Goal: Task Accomplishment & Management: Manage account settings

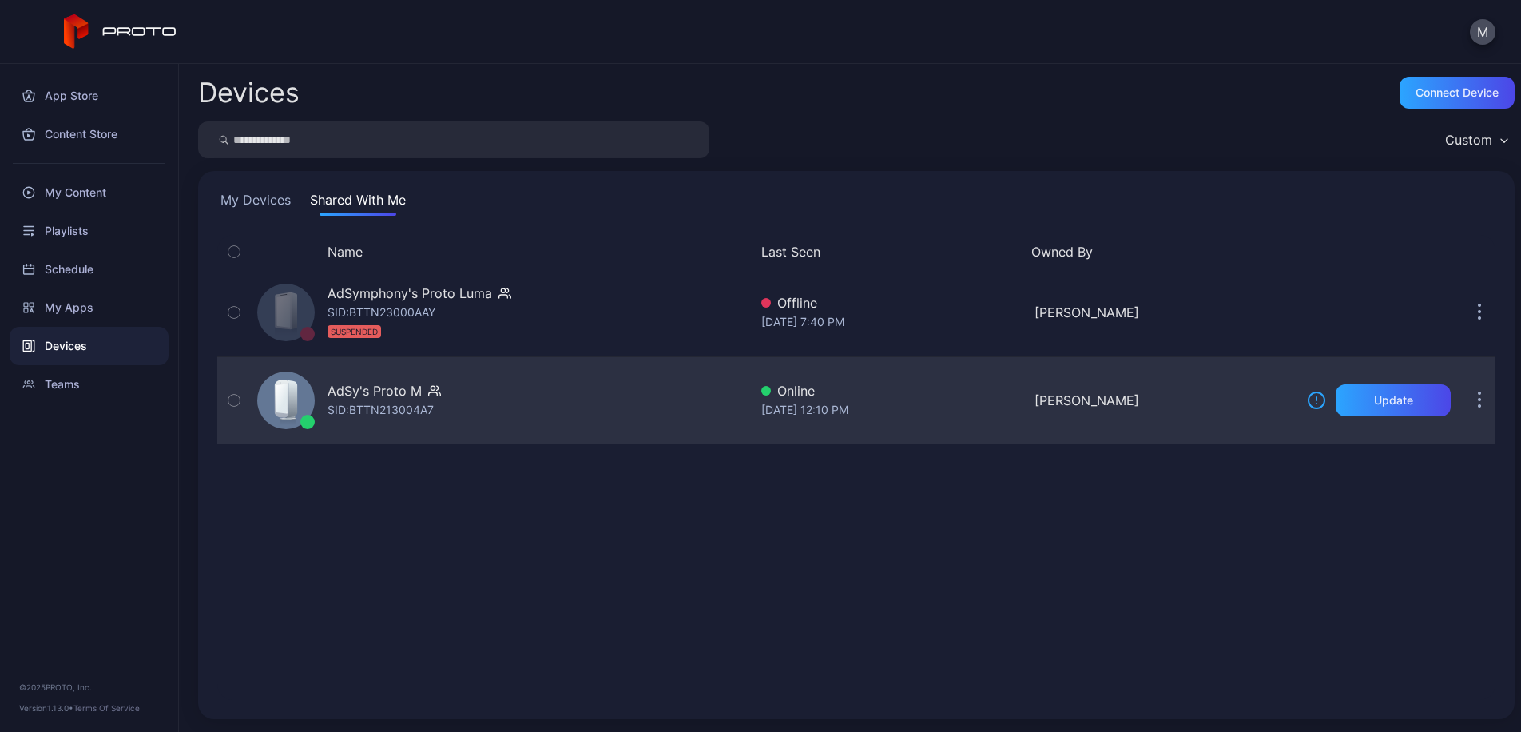
click at [611, 391] on div "AdSy's Proto M SID: BTTN213004A7" at bounding box center [500, 400] width 498 height 80
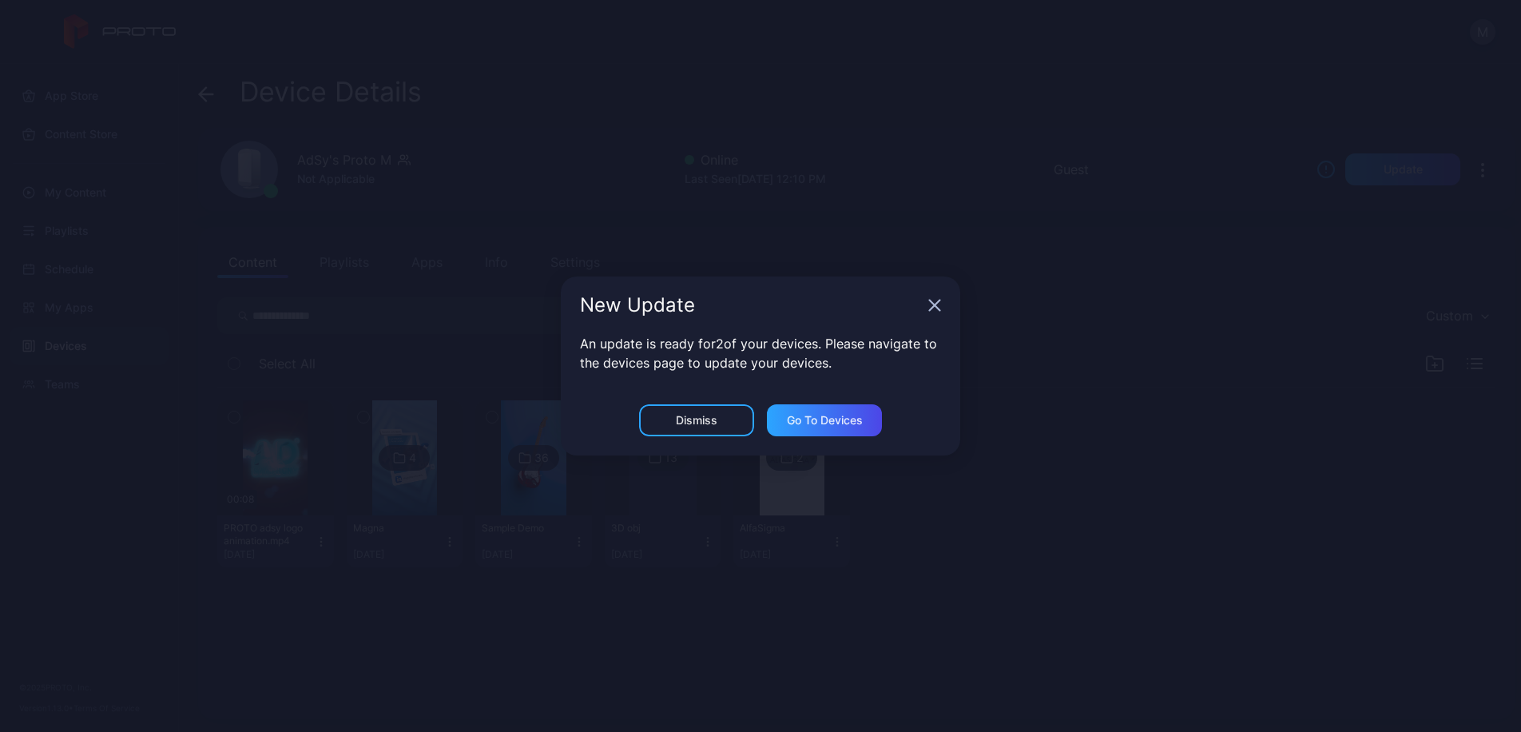
click at [632, 403] on div "New Update An update is ready for 2 of your devices. Please navigate to the dev…" at bounding box center [760, 365] width 399 height 179
click at [679, 423] on div "Dismiss" at bounding box center [697, 420] width 42 height 13
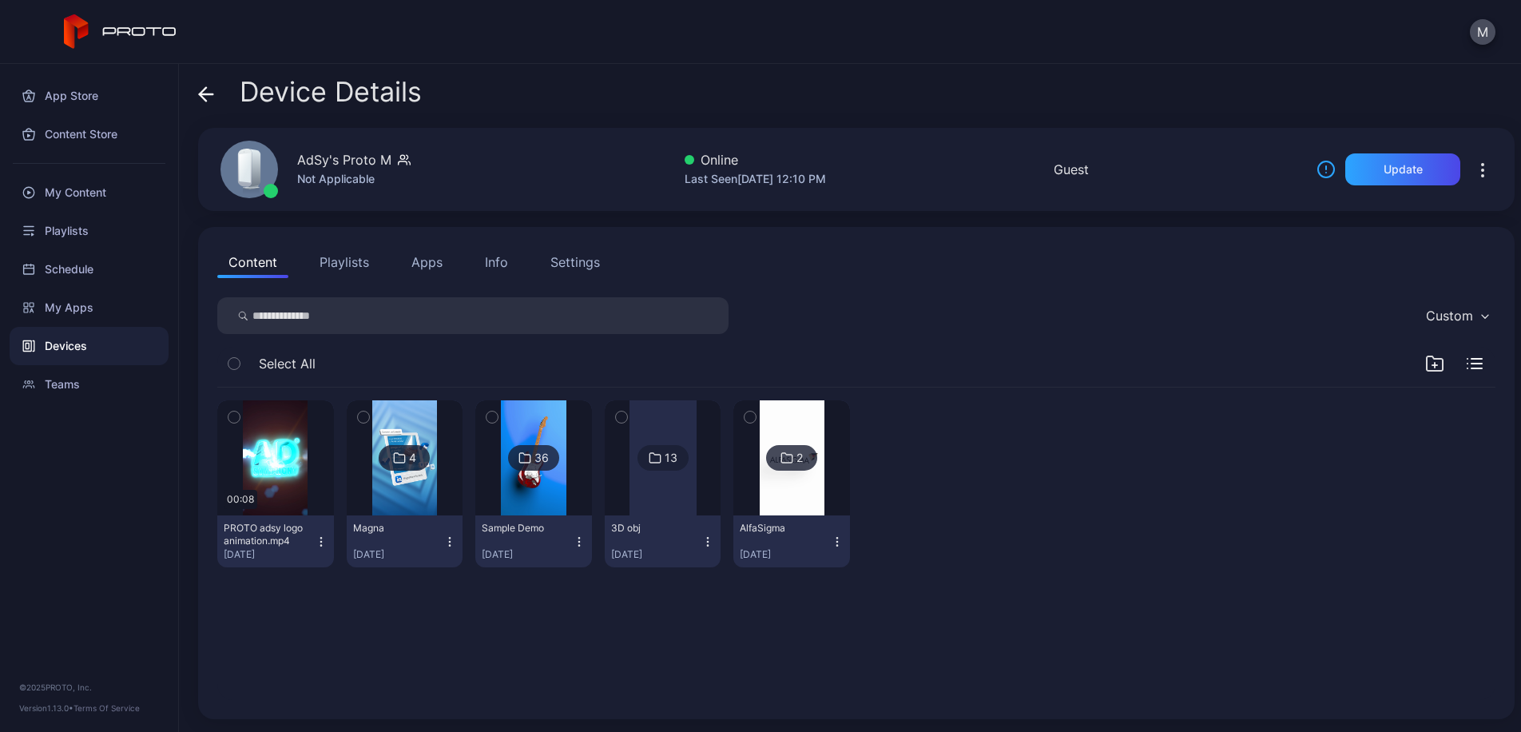
click at [422, 263] on button "Apps" at bounding box center [427, 262] width 54 height 32
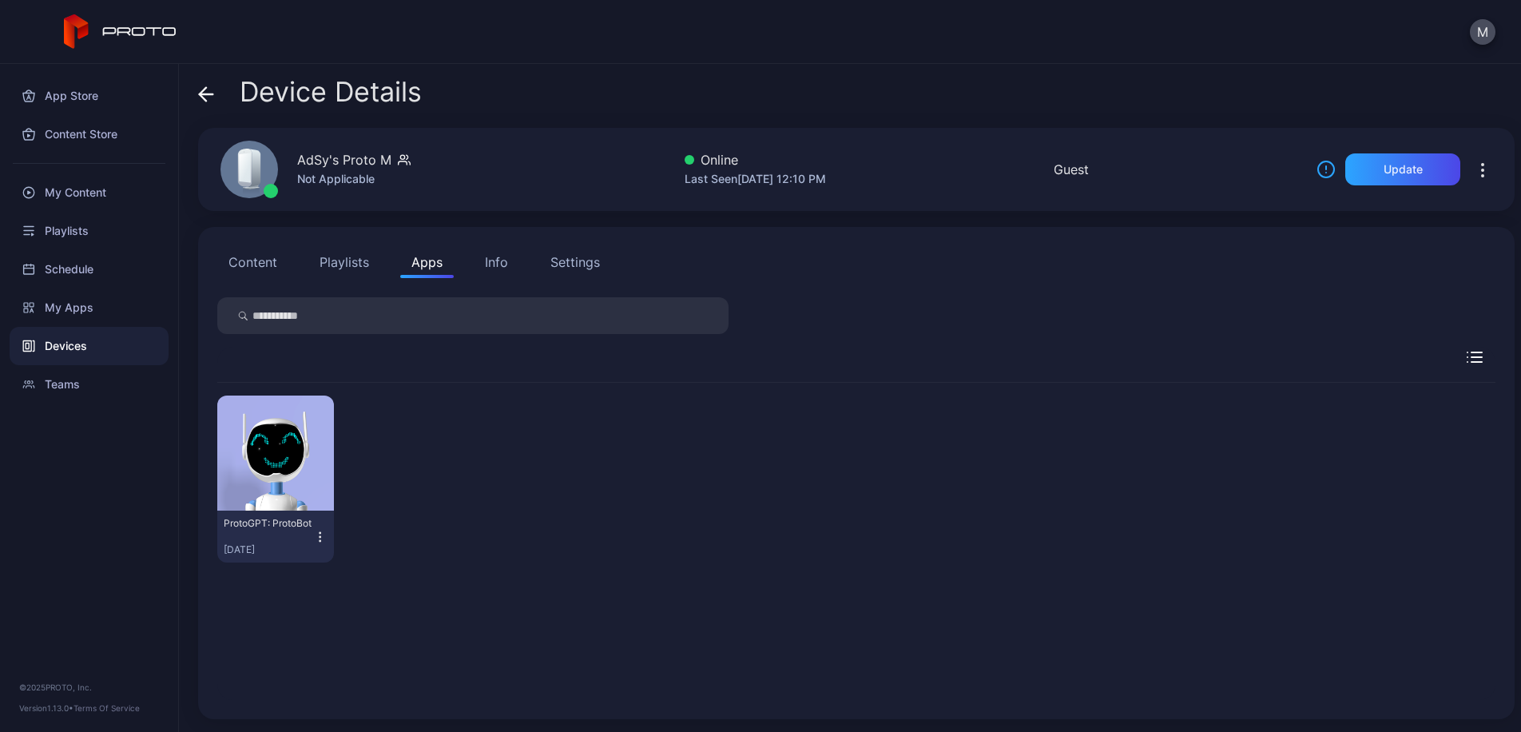
click at [499, 267] on div "Info" at bounding box center [496, 261] width 23 height 19
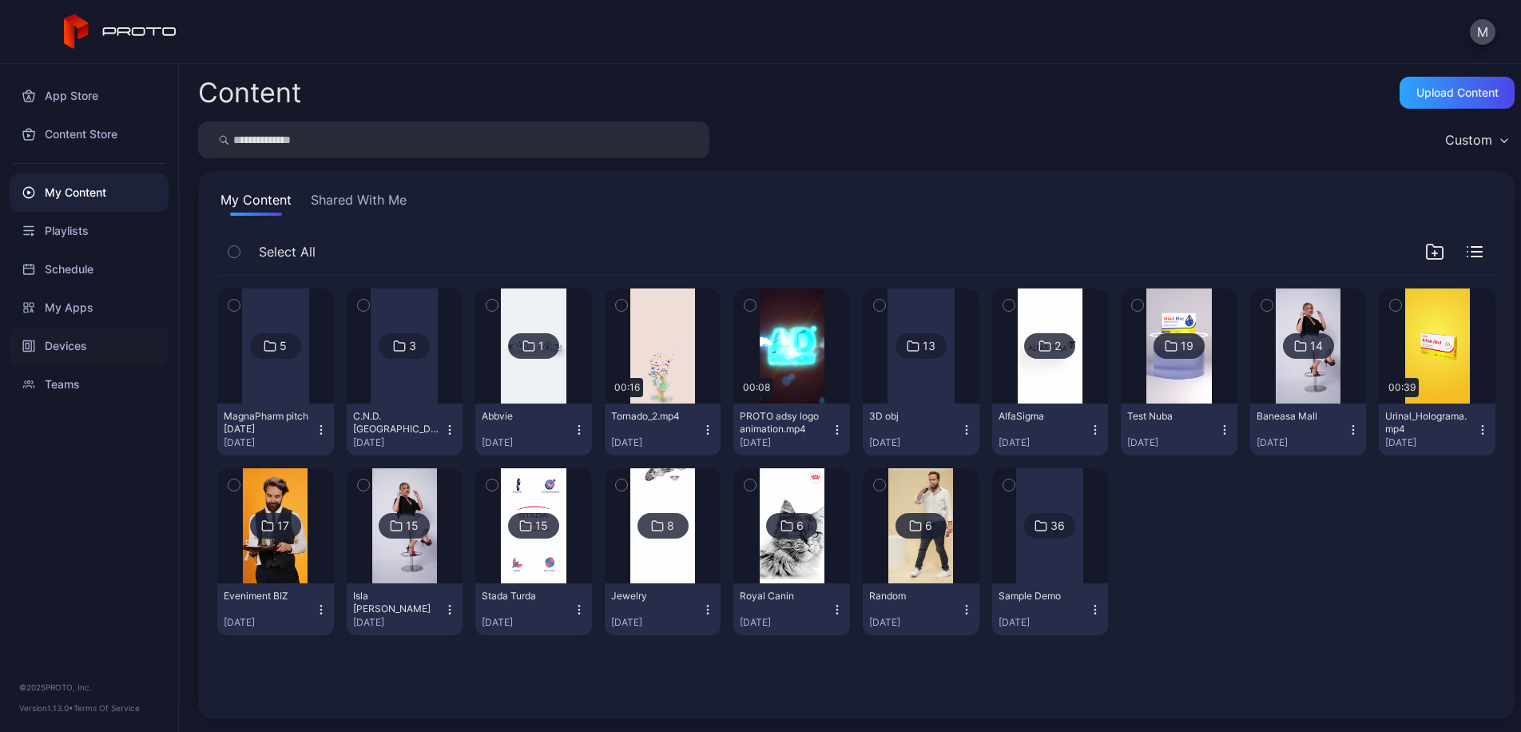
click at [94, 349] on div "Devices" at bounding box center [89, 346] width 159 height 38
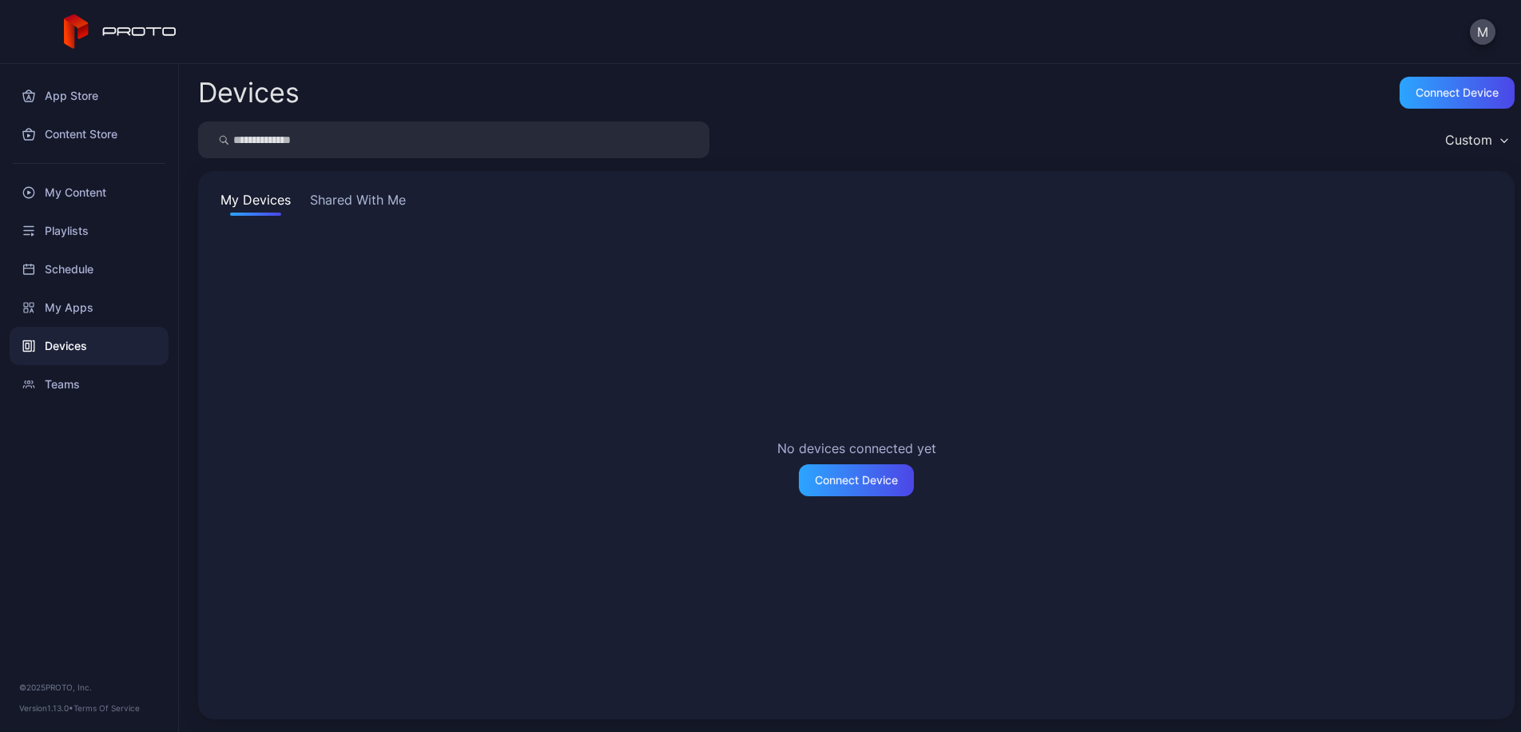
click at [391, 202] on button "Shared With Me" at bounding box center [358, 203] width 102 height 26
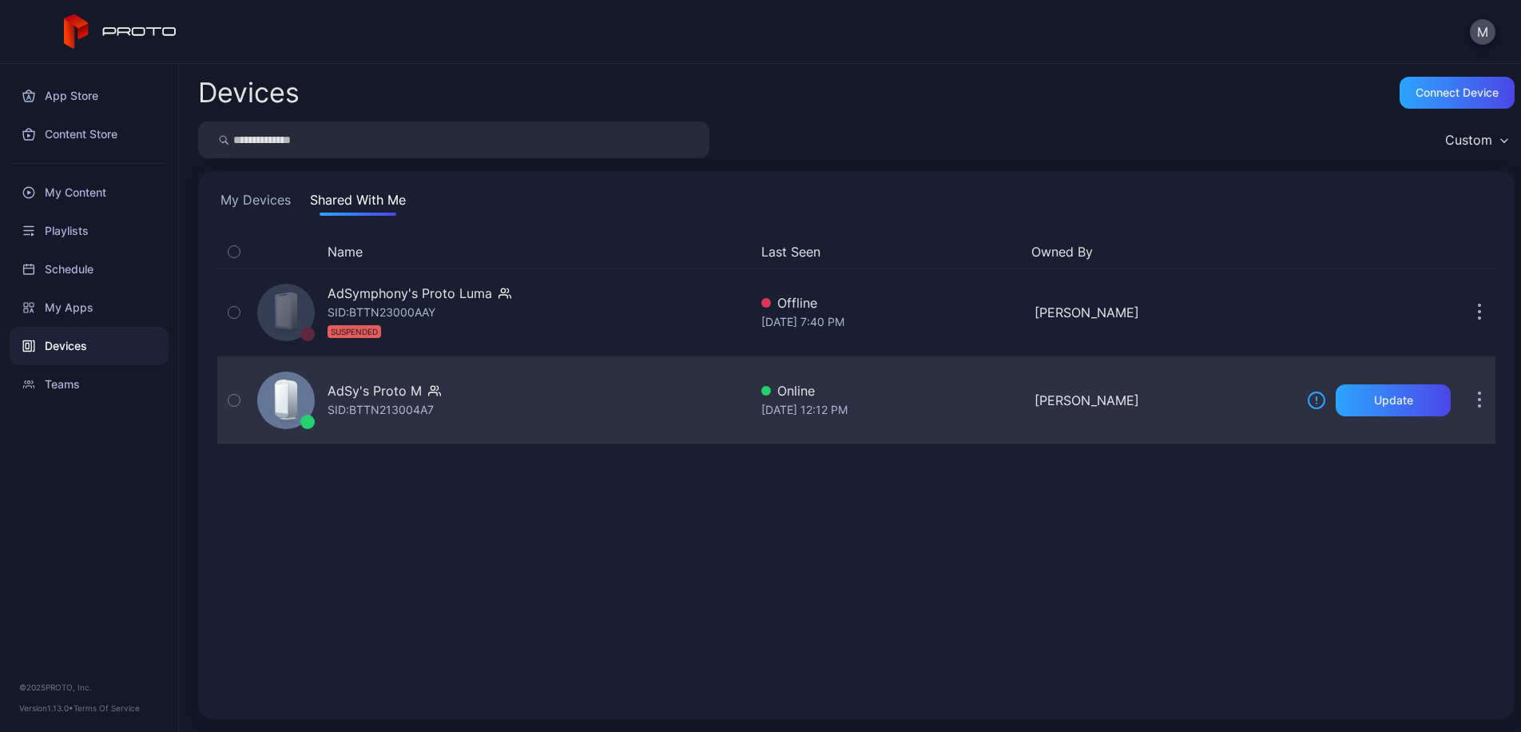
click at [453, 396] on div "AdSy's Proto M SID: BTTN213004A7" at bounding box center [500, 400] width 498 height 80
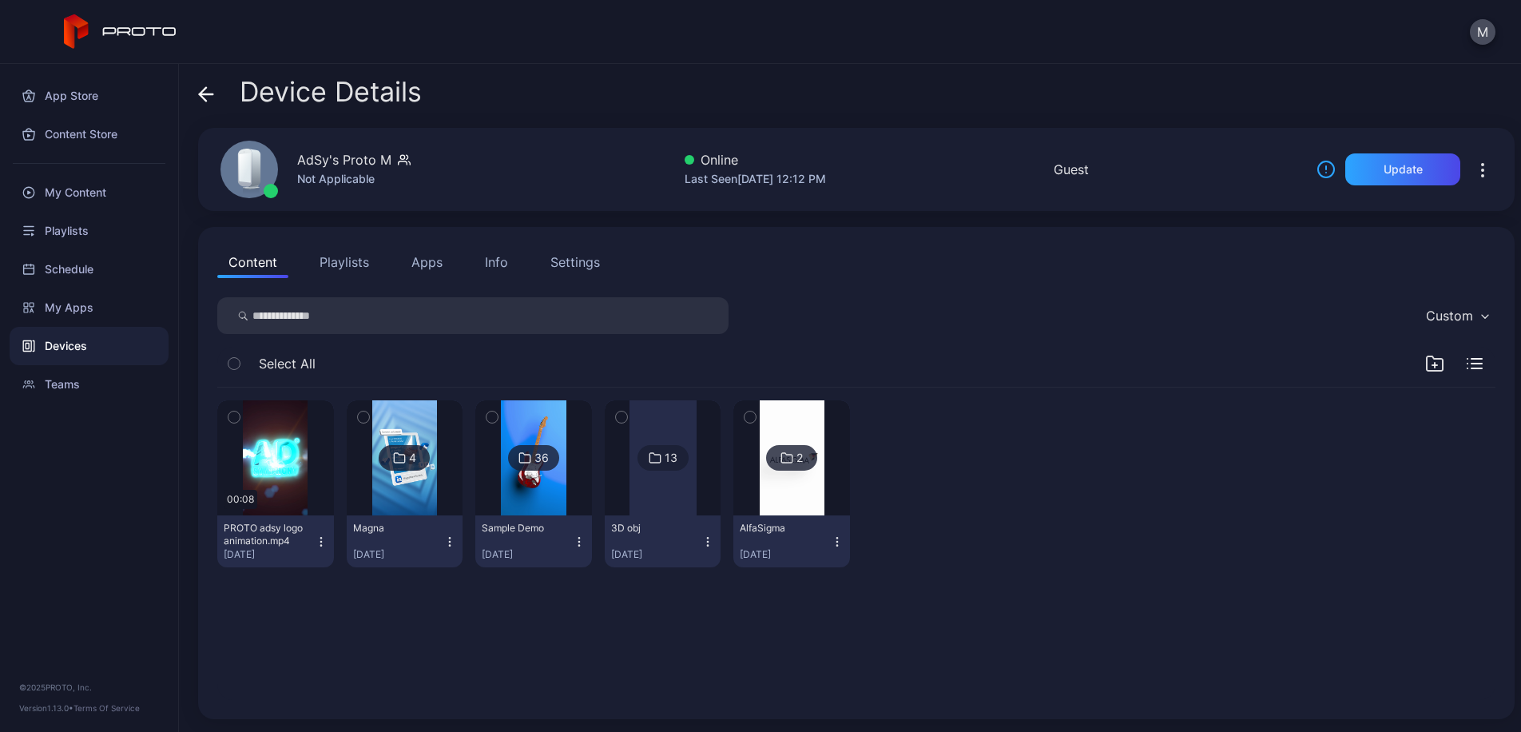
click at [367, 267] on button "Playlists" at bounding box center [344, 262] width 72 height 32
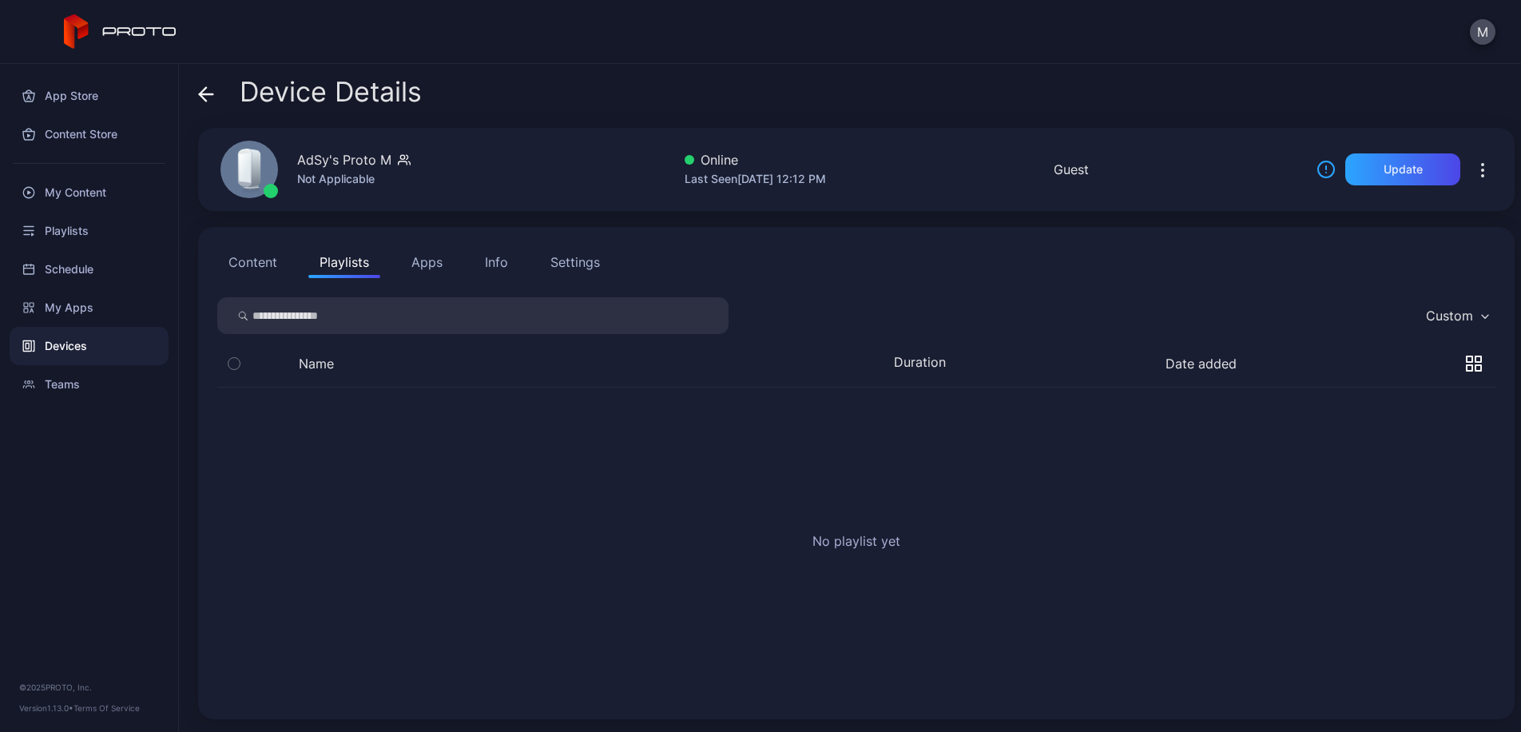
click at [419, 264] on button "Apps" at bounding box center [427, 262] width 54 height 32
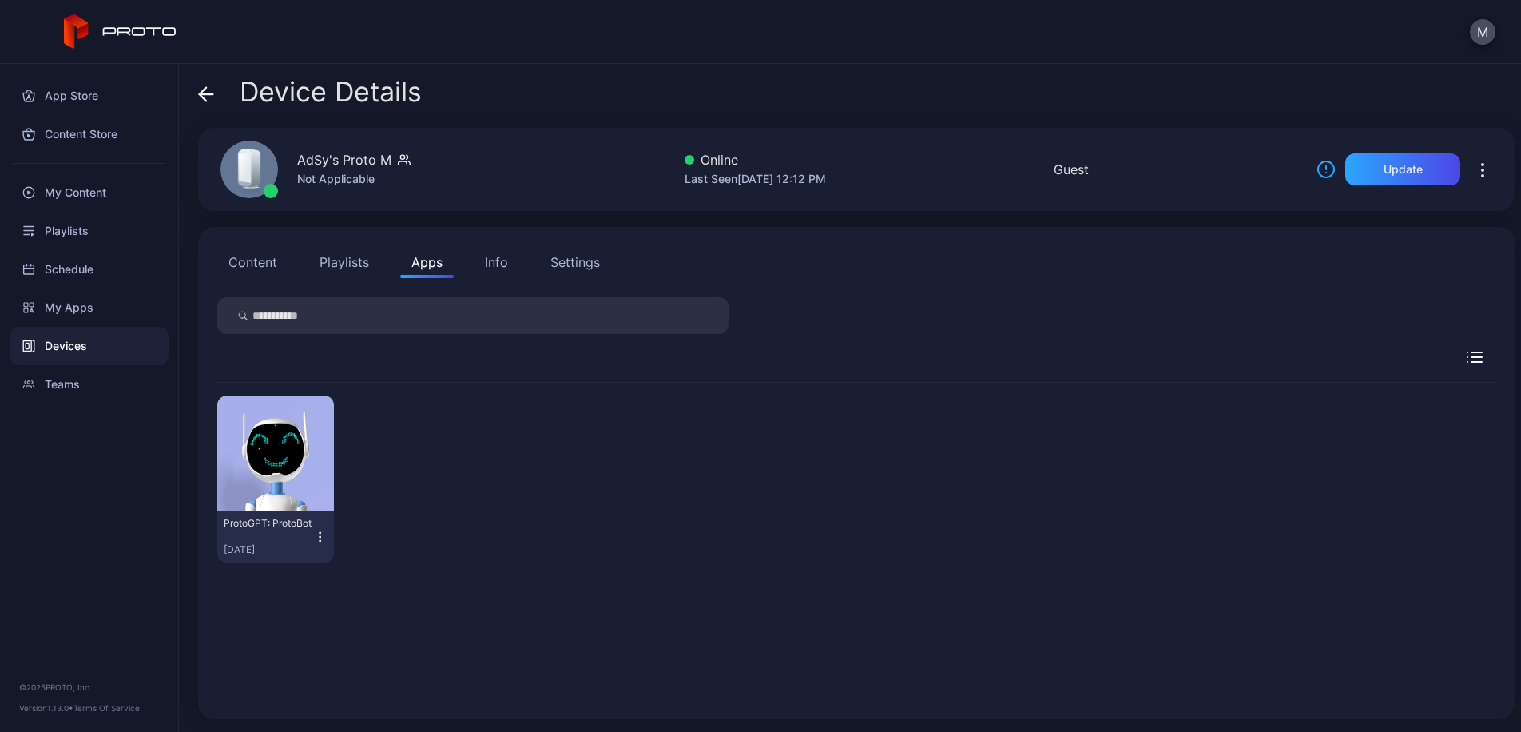
click at [486, 268] on div "Info" at bounding box center [496, 261] width 23 height 19
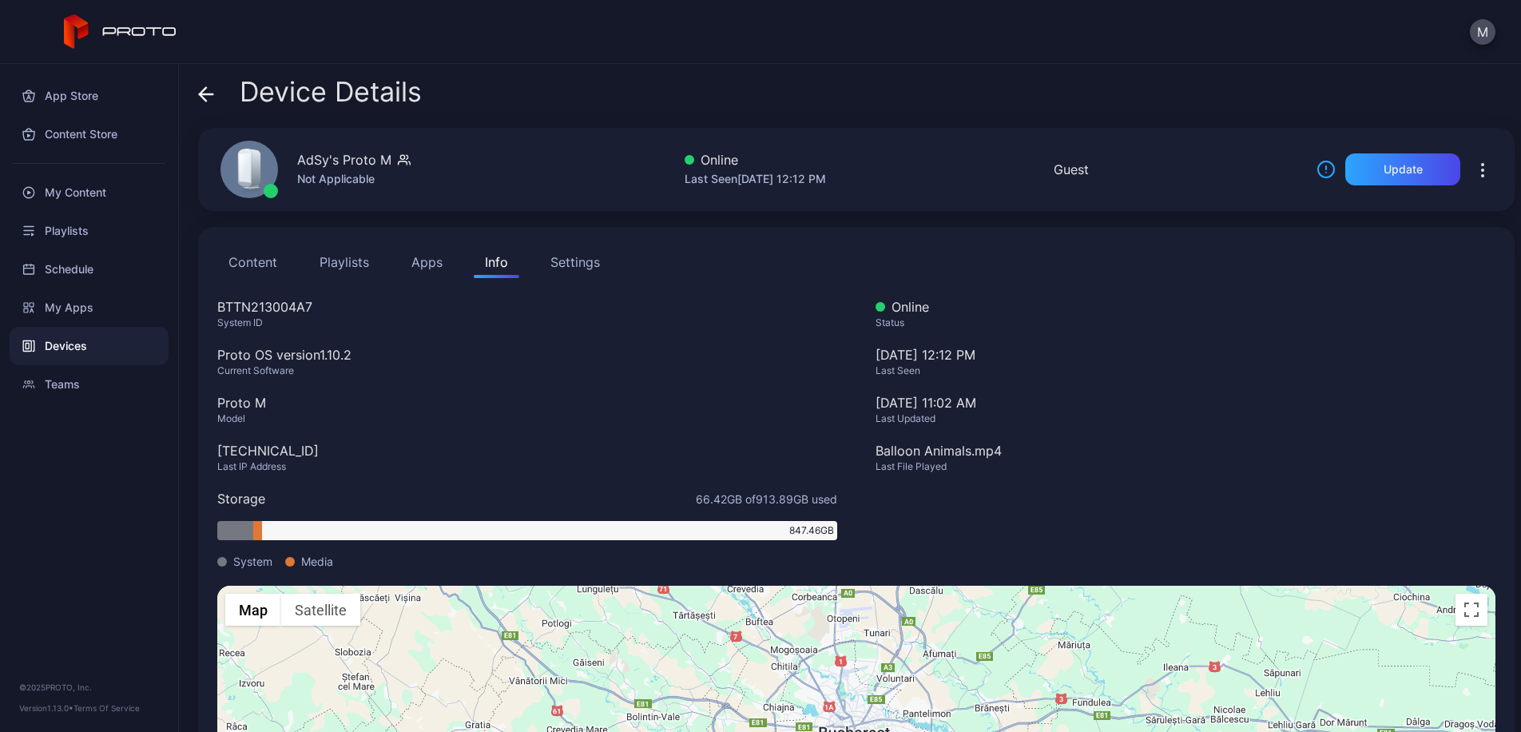
click at [313, 307] on div "BTTN213004A7" at bounding box center [527, 306] width 620 height 19
copy div "BTTN213004A7"
click at [210, 92] on icon at bounding box center [206, 94] width 16 height 16
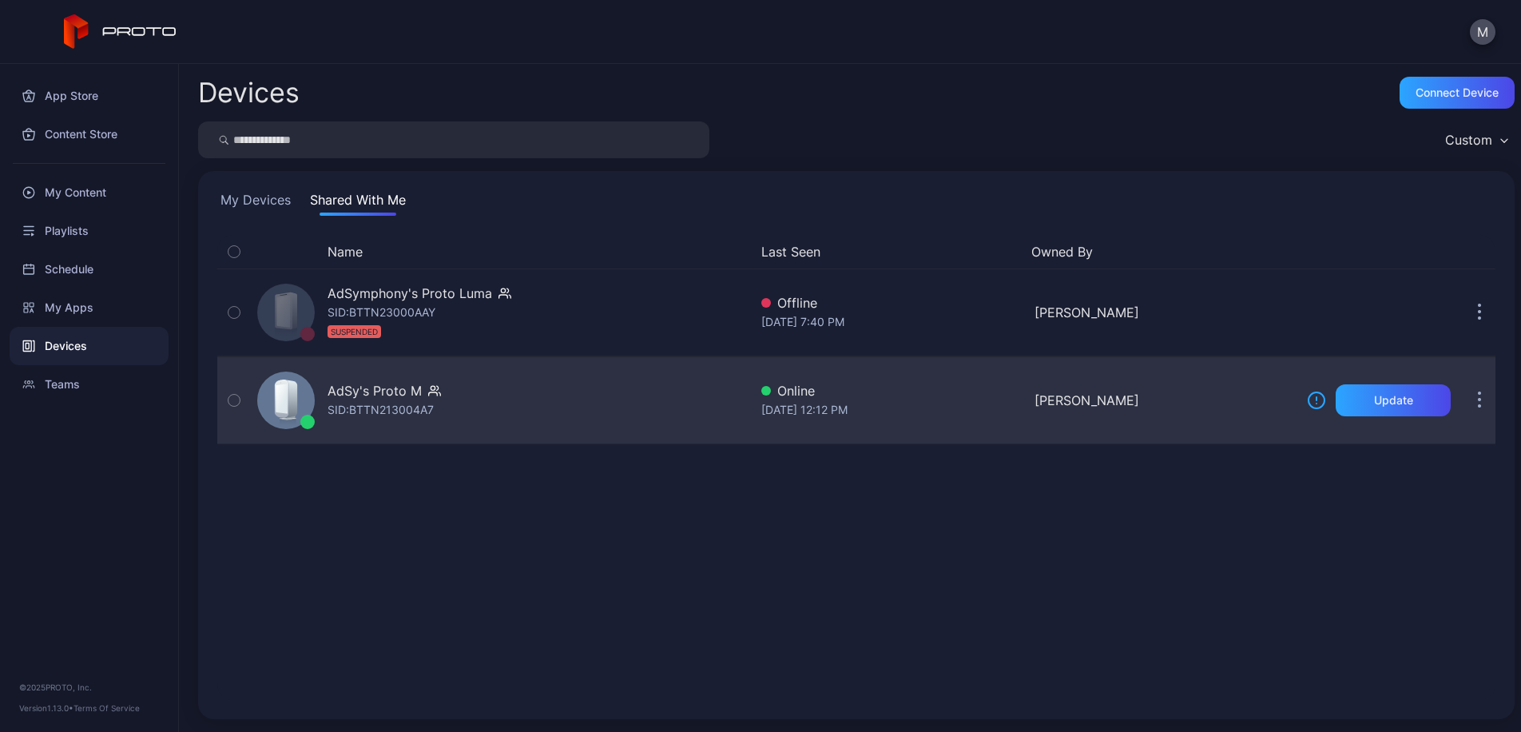
click at [1479, 400] on icon "button" at bounding box center [1480, 401] width 2 height 2
click at [802, 417] on div "[DATE] 12:12 PM" at bounding box center [891, 409] width 260 height 19
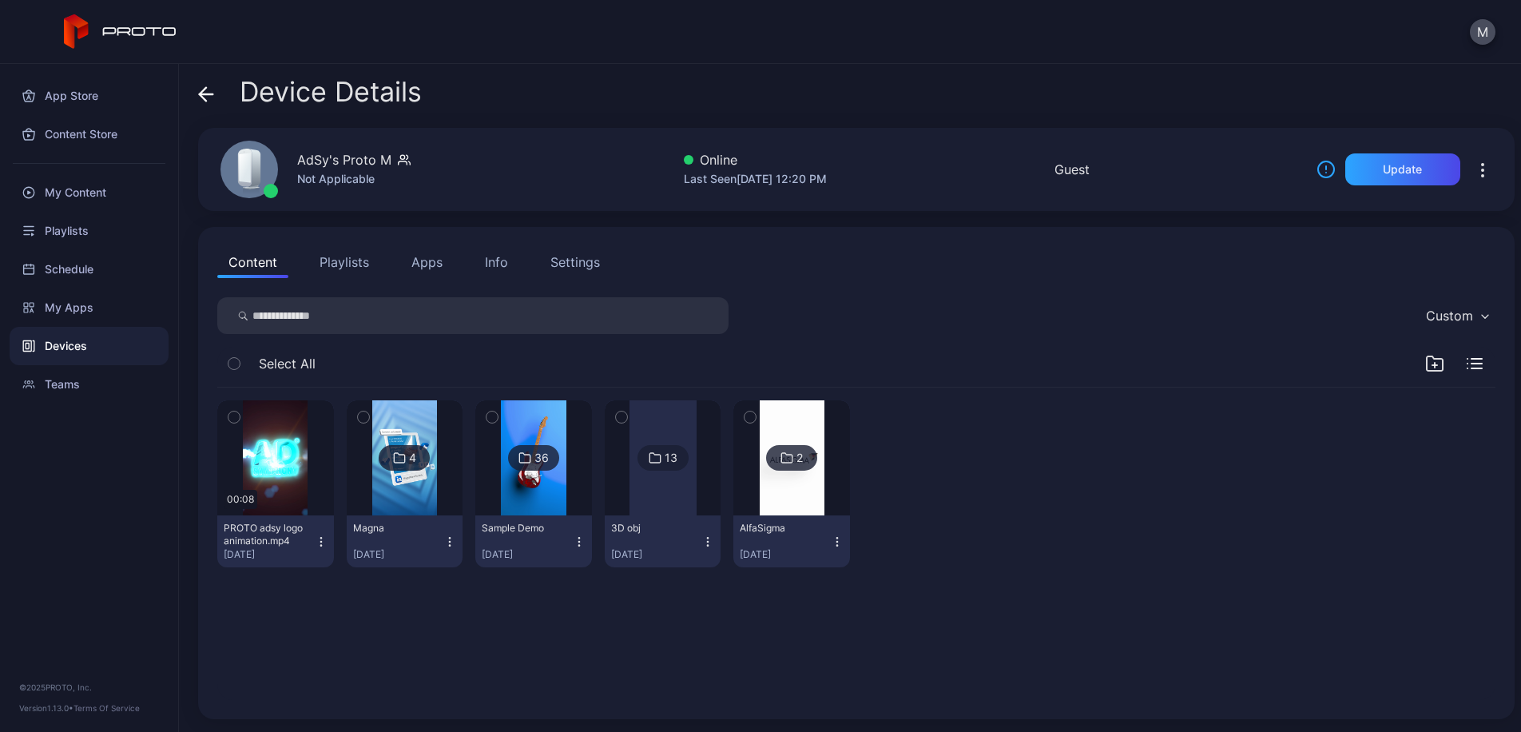
click at [367, 269] on button "Playlists" at bounding box center [344, 262] width 72 height 32
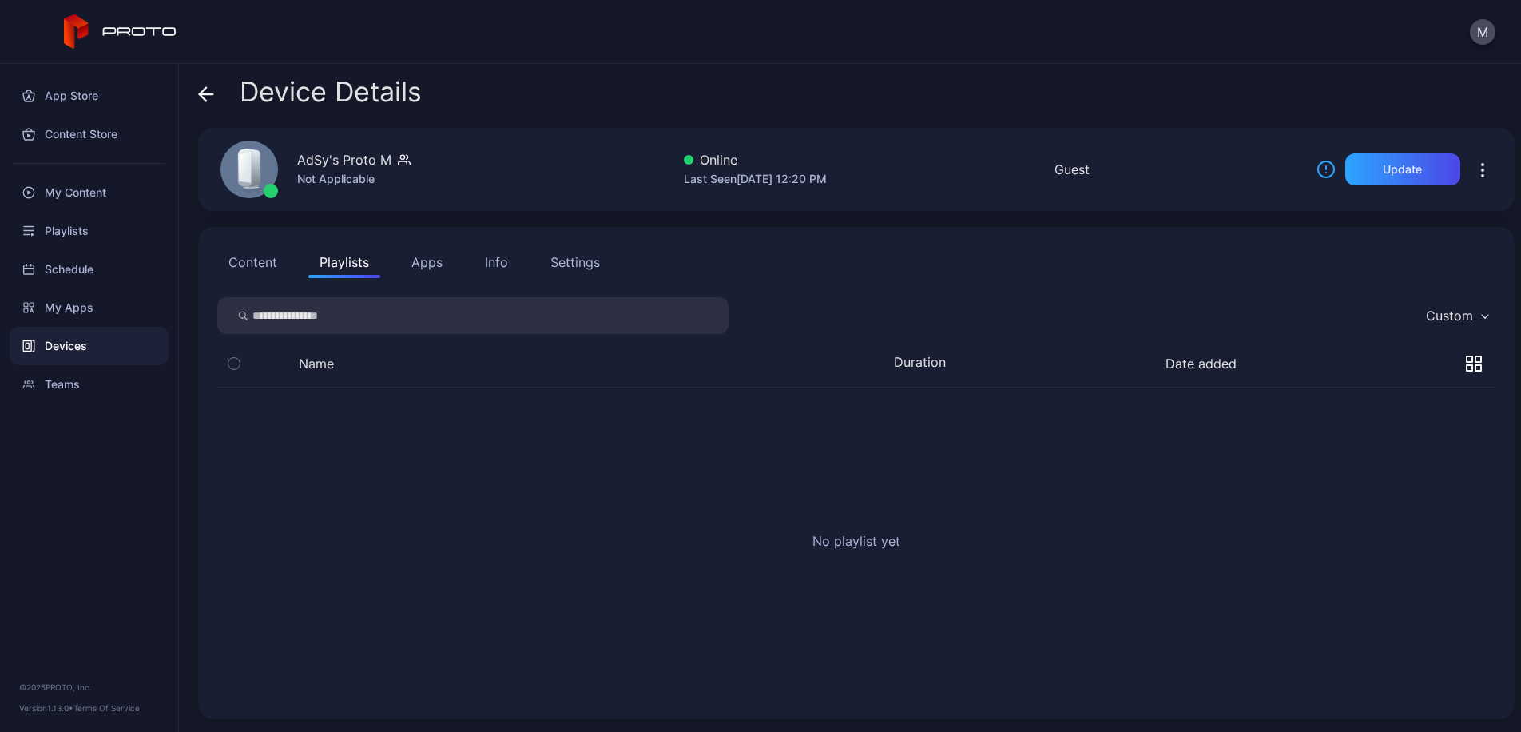
click at [412, 268] on button "Apps" at bounding box center [427, 262] width 54 height 32
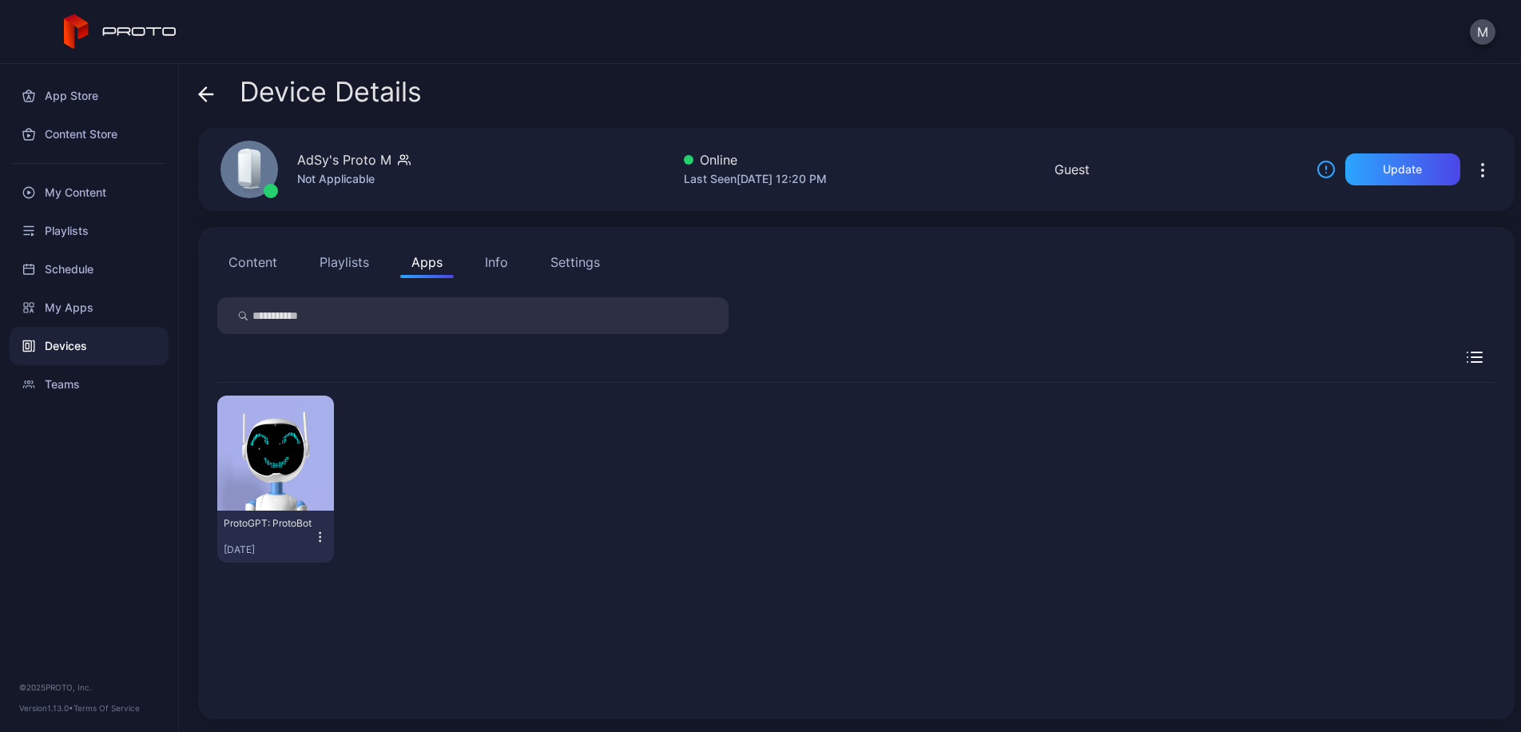
click at [488, 266] on div "Info" at bounding box center [496, 261] width 23 height 19
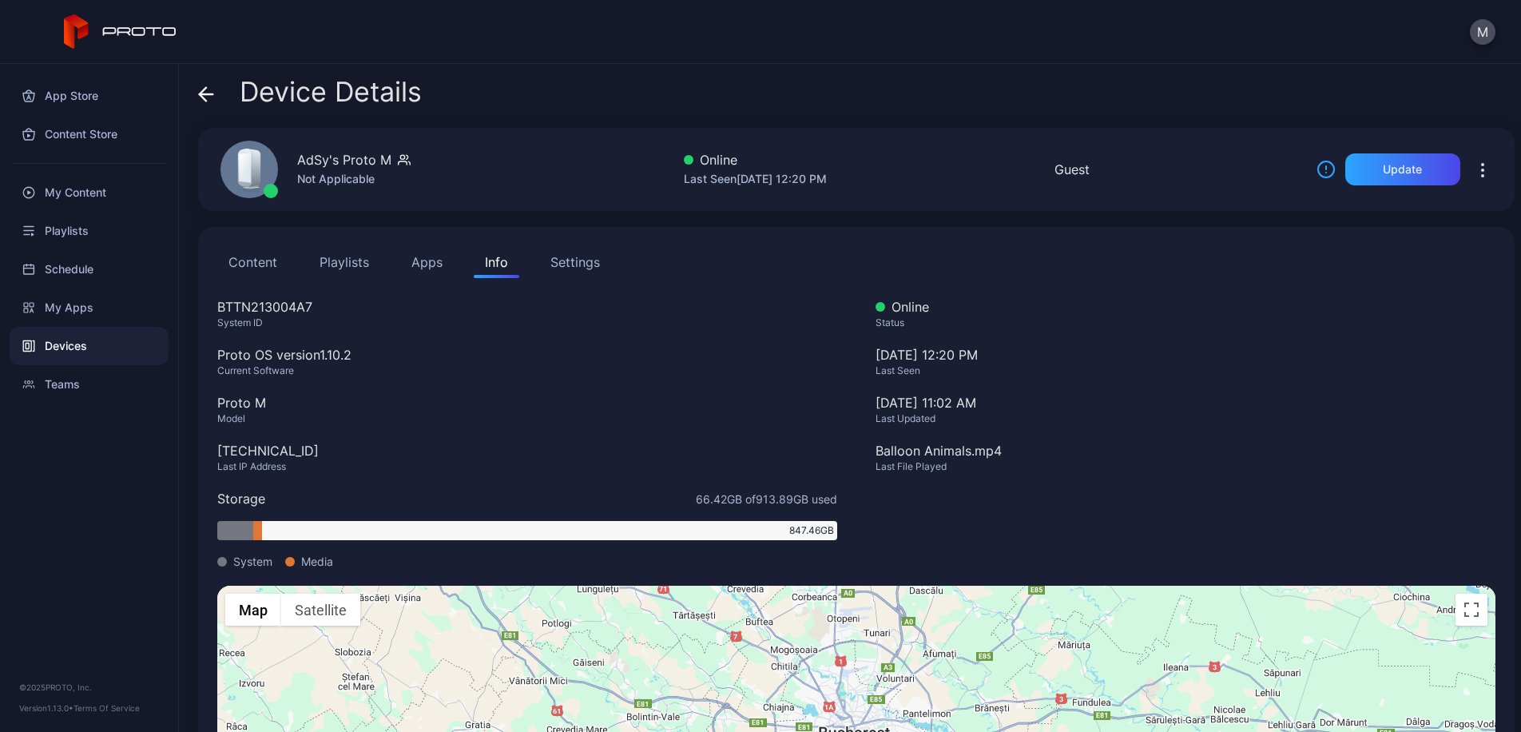
click at [207, 95] on icon at bounding box center [206, 94] width 16 height 16
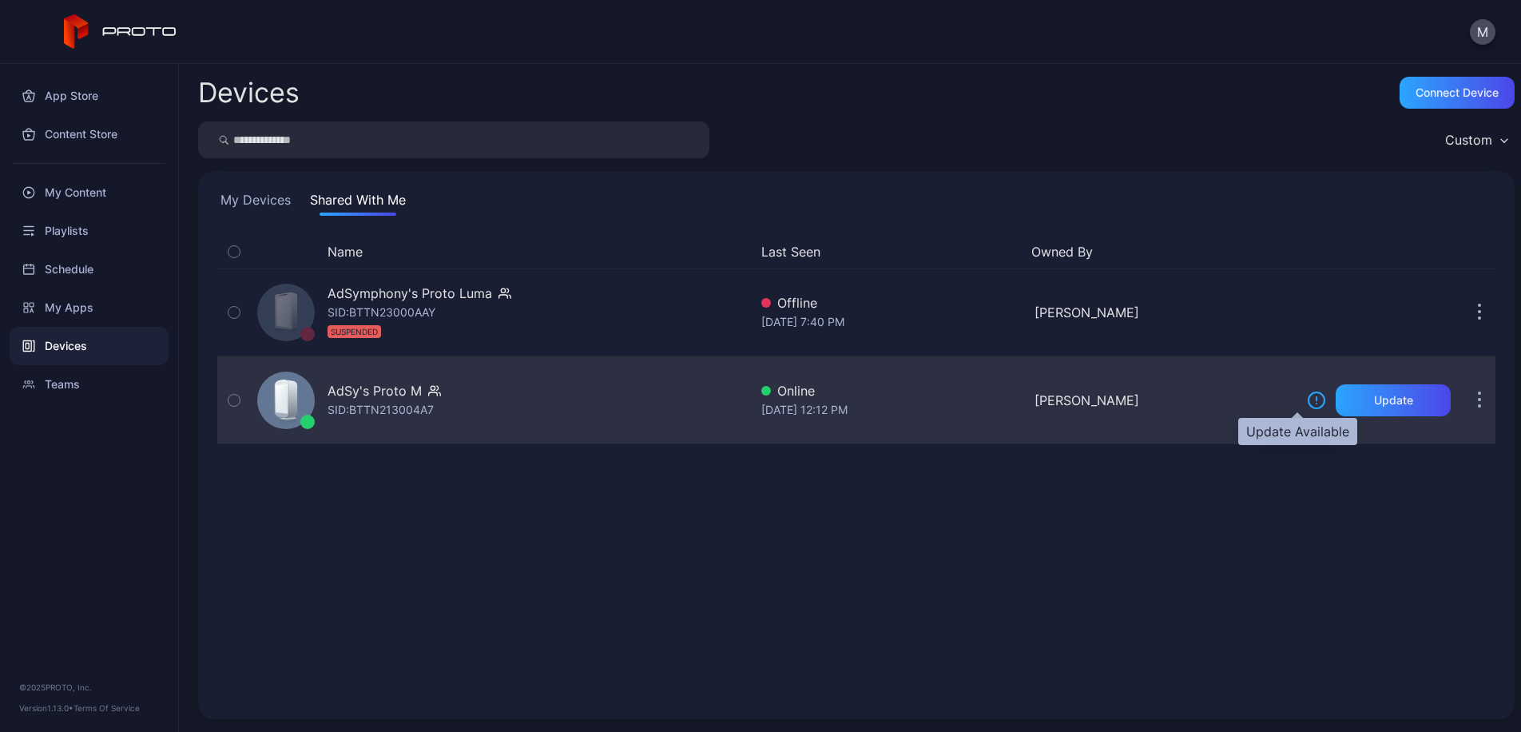
click at [1307, 403] on icon at bounding box center [1316, 400] width 19 height 19
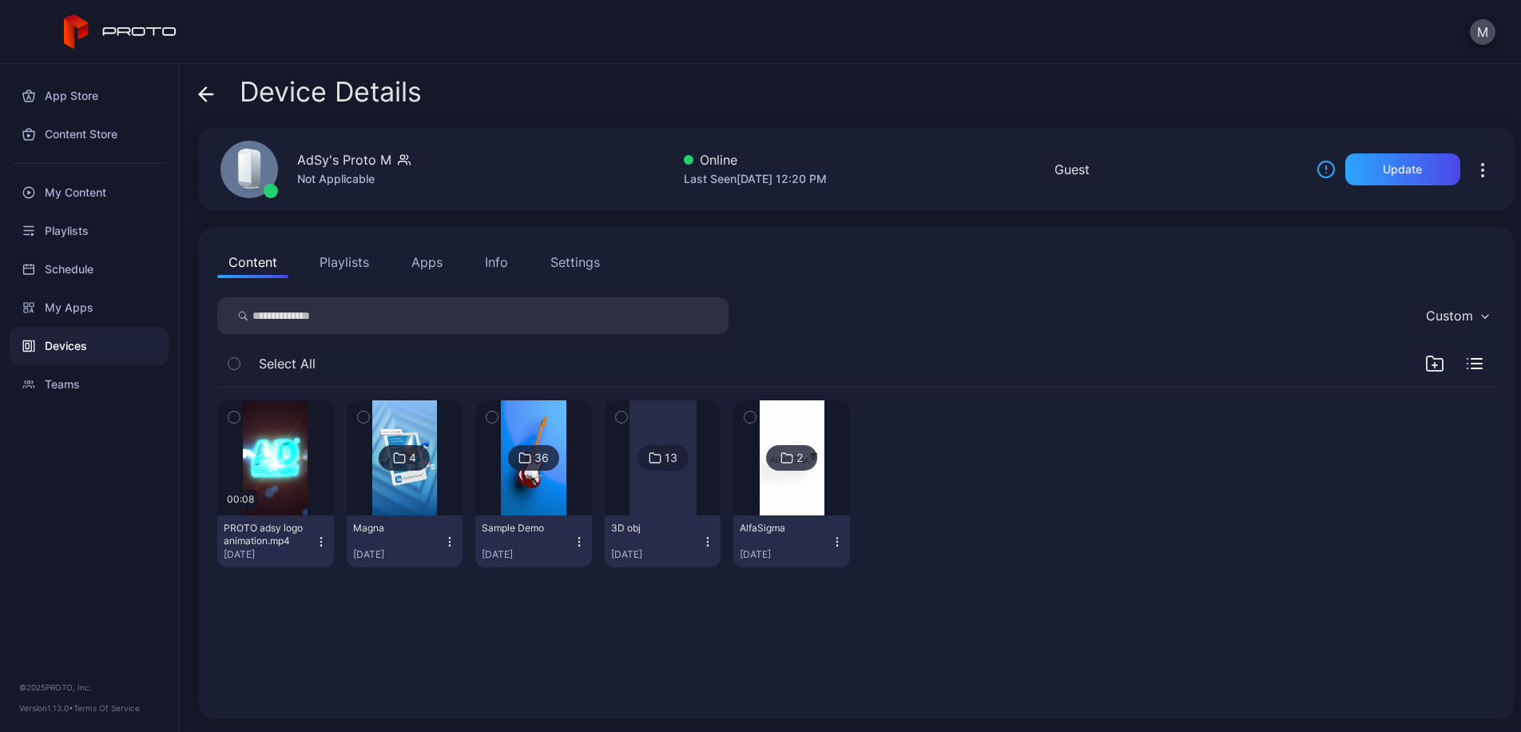
click at [353, 260] on button "Playlists" at bounding box center [344, 262] width 72 height 32
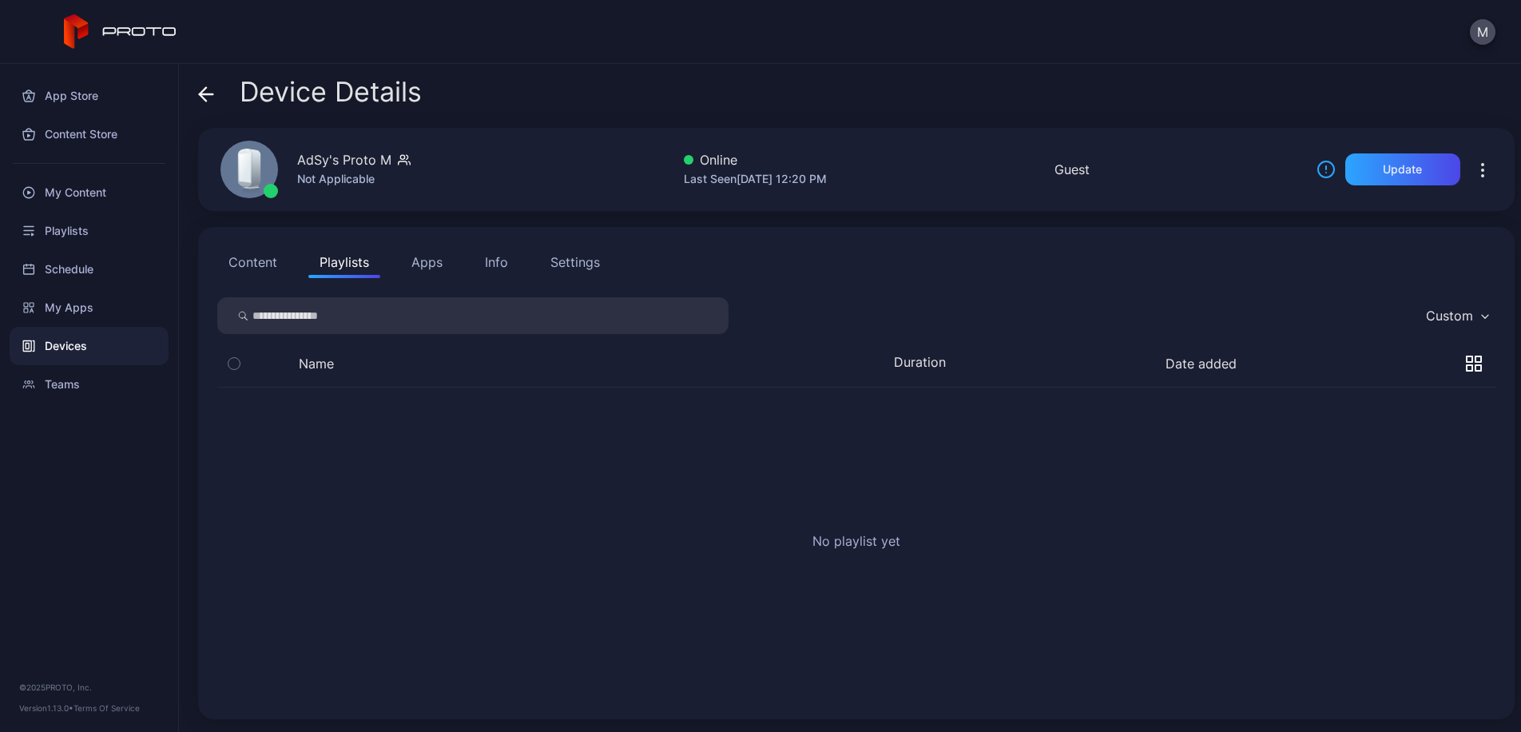
click at [432, 262] on button "Apps" at bounding box center [427, 262] width 54 height 32
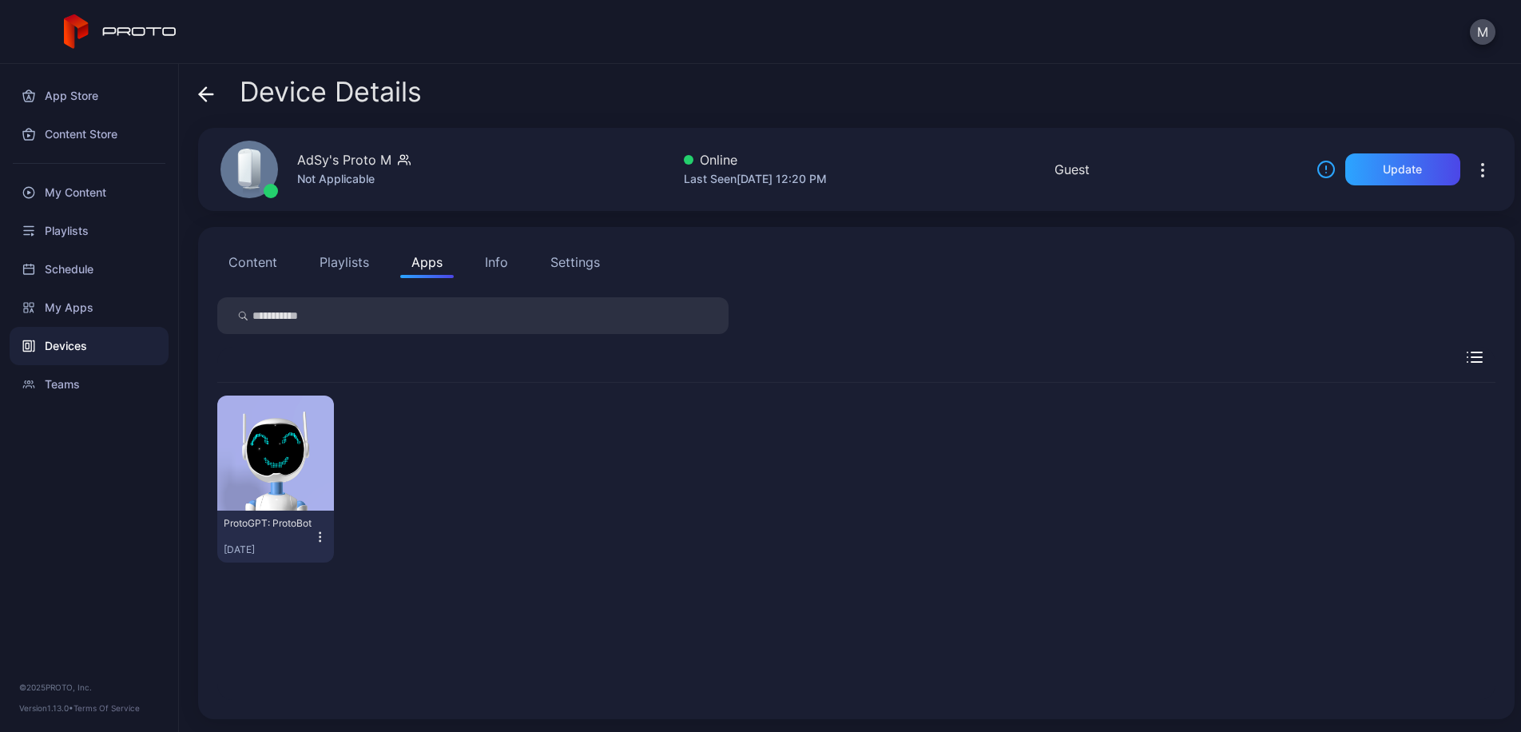
click at [504, 264] on div "Info" at bounding box center [496, 261] width 23 height 19
